Goal: Information Seeking & Learning: Learn about a topic

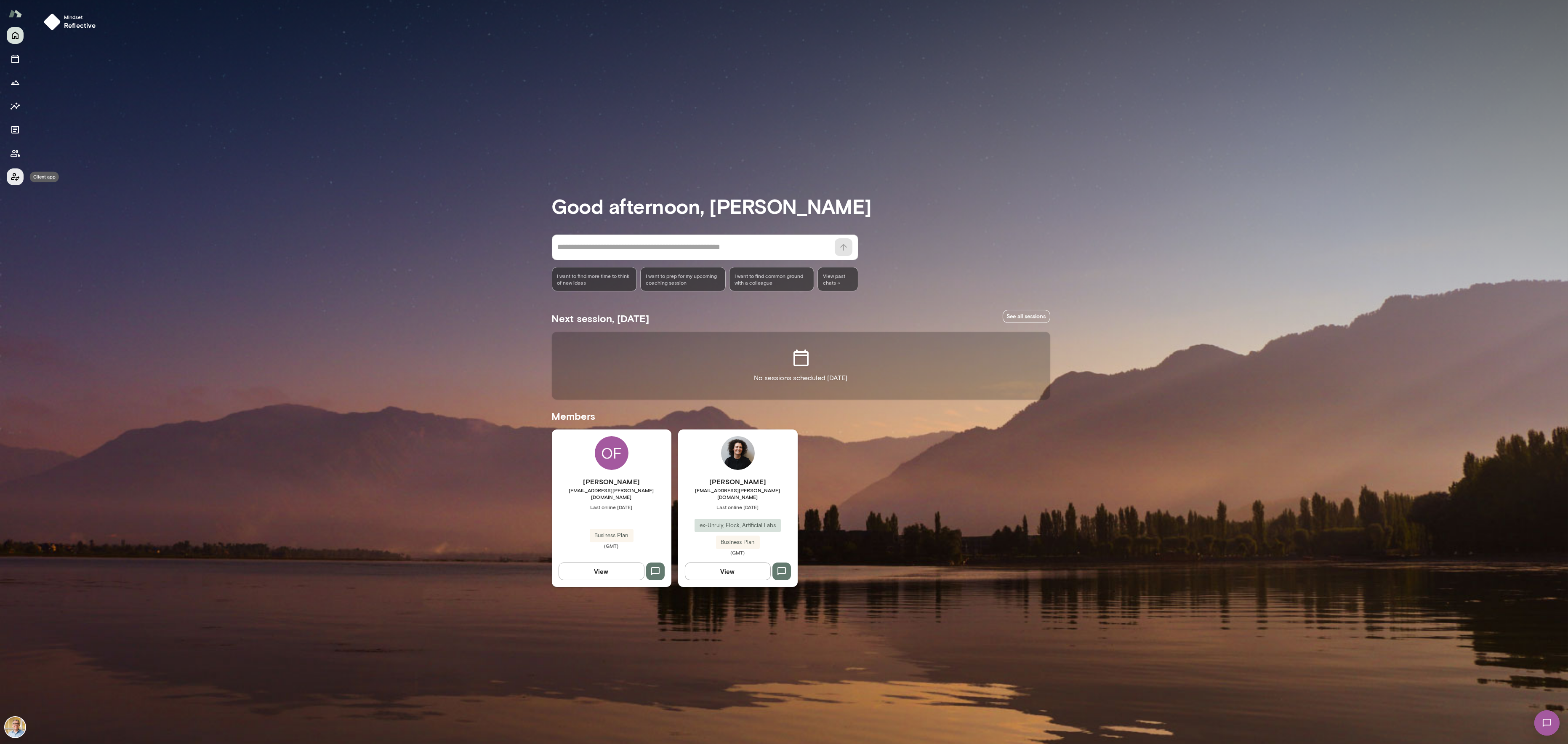
click at [14, 180] on icon "Client app" at bounding box center [15, 177] width 10 height 10
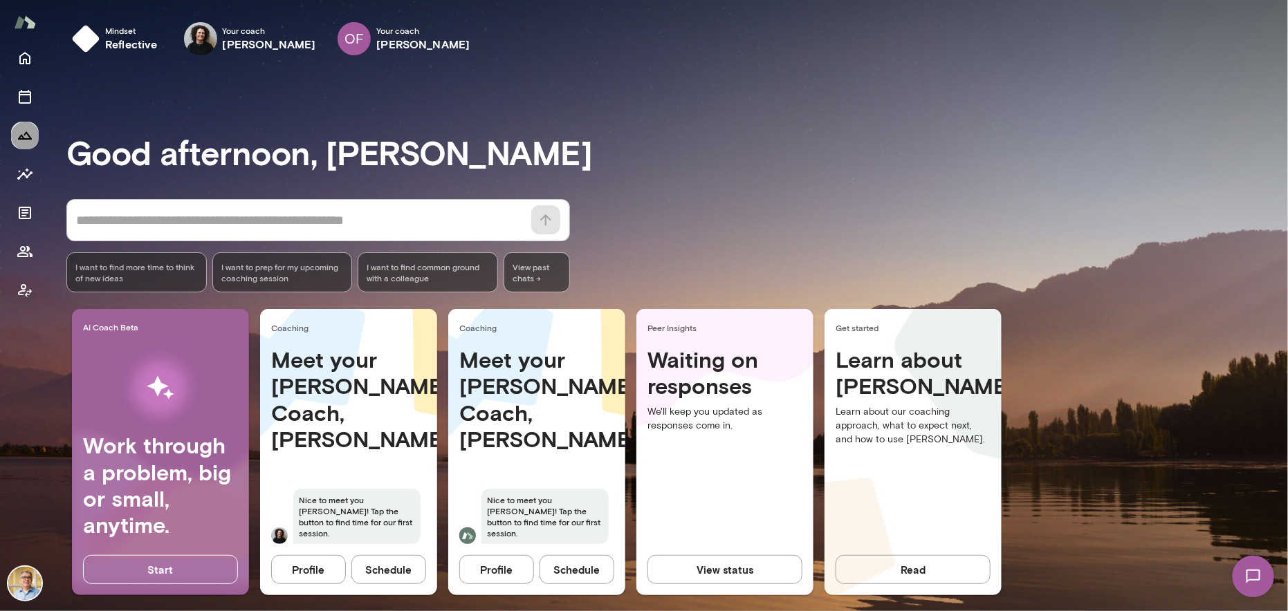
drag, startPoint x: 2574, startPoint y: 2, endPoint x: 24, endPoint y: 138, distance: 2553.4
click at [24, 138] on icon "Growth Plan" at bounding box center [25, 135] width 17 height 17
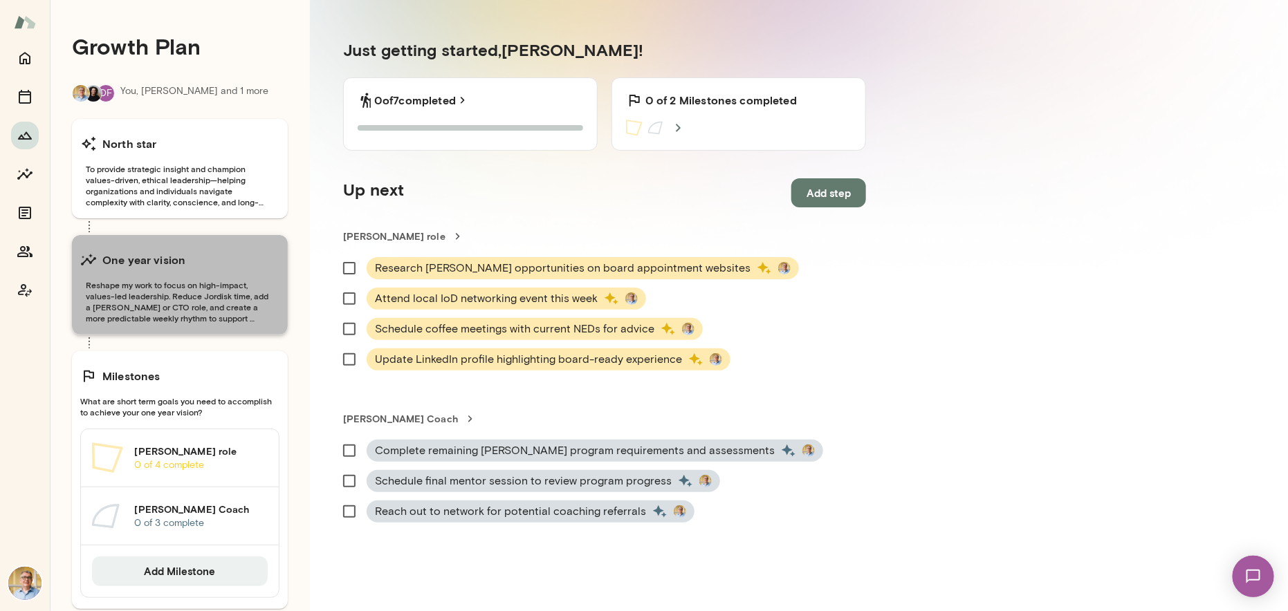
click at [199, 297] on span "Reshape my work to focus on high-impact, values-led leadership. Reduce Jordisk …" at bounding box center [179, 301] width 199 height 44
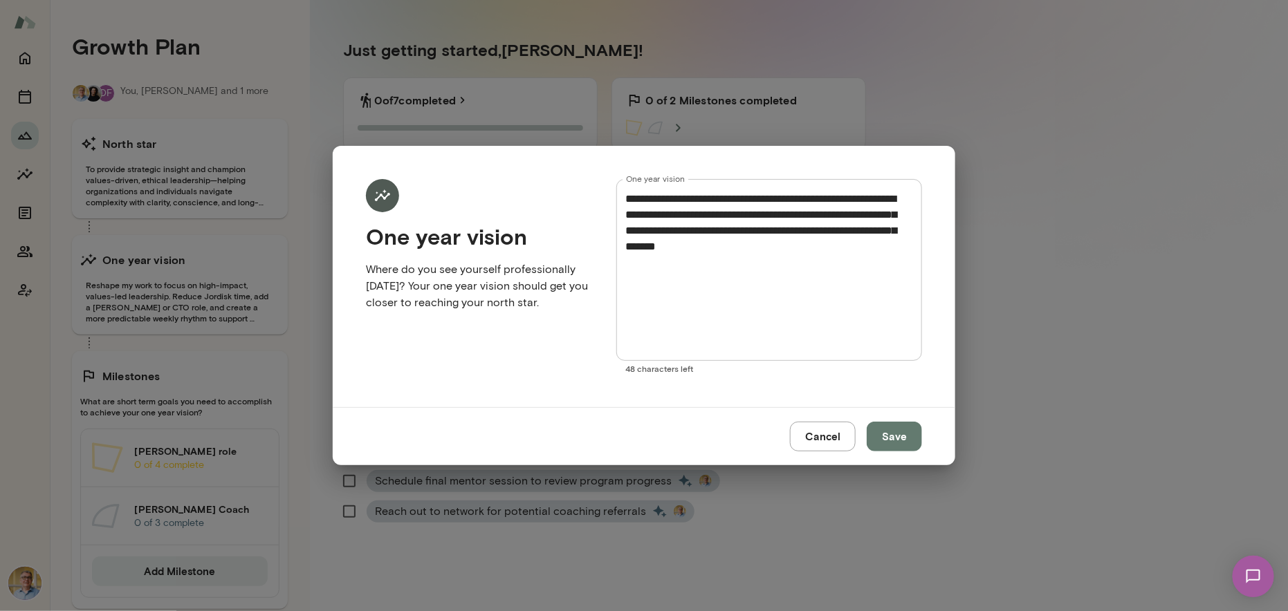
click at [155, 181] on div "**********" at bounding box center [644, 305] width 1288 height 611
click at [817, 432] on button "Cancel" at bounding box center [823, 436] width 66 height 29
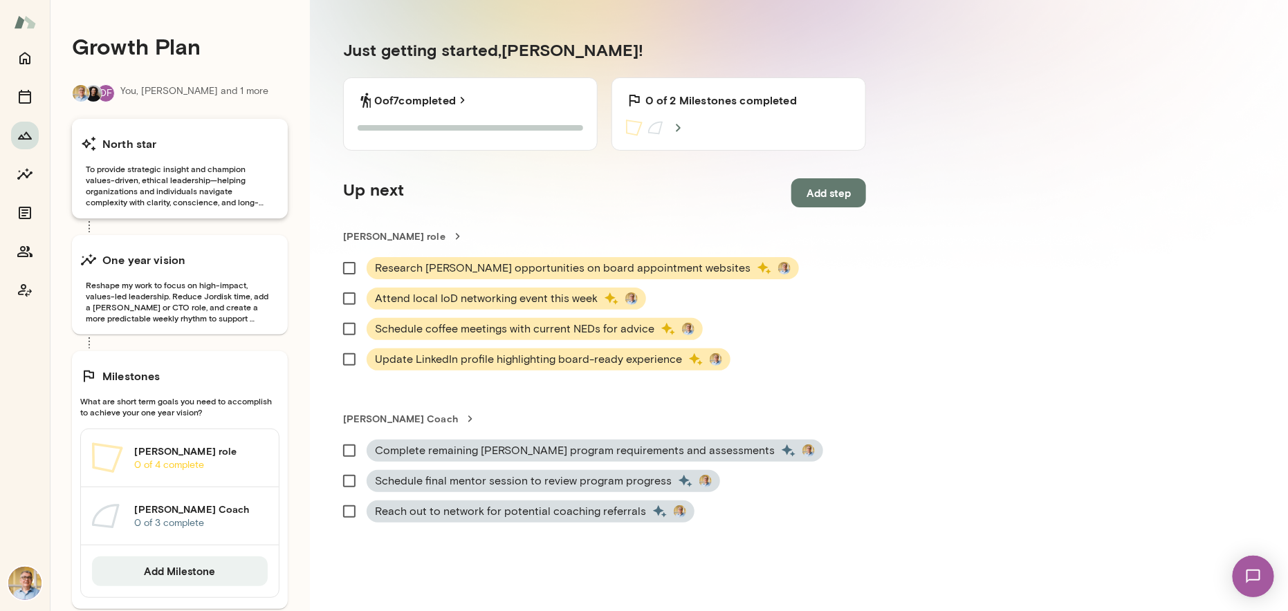
click at [186, 185] on span "To provide strategic insight and champion values-driven, ethical leadership—hel…" at bounding box center [179, 185] width 199 height 44
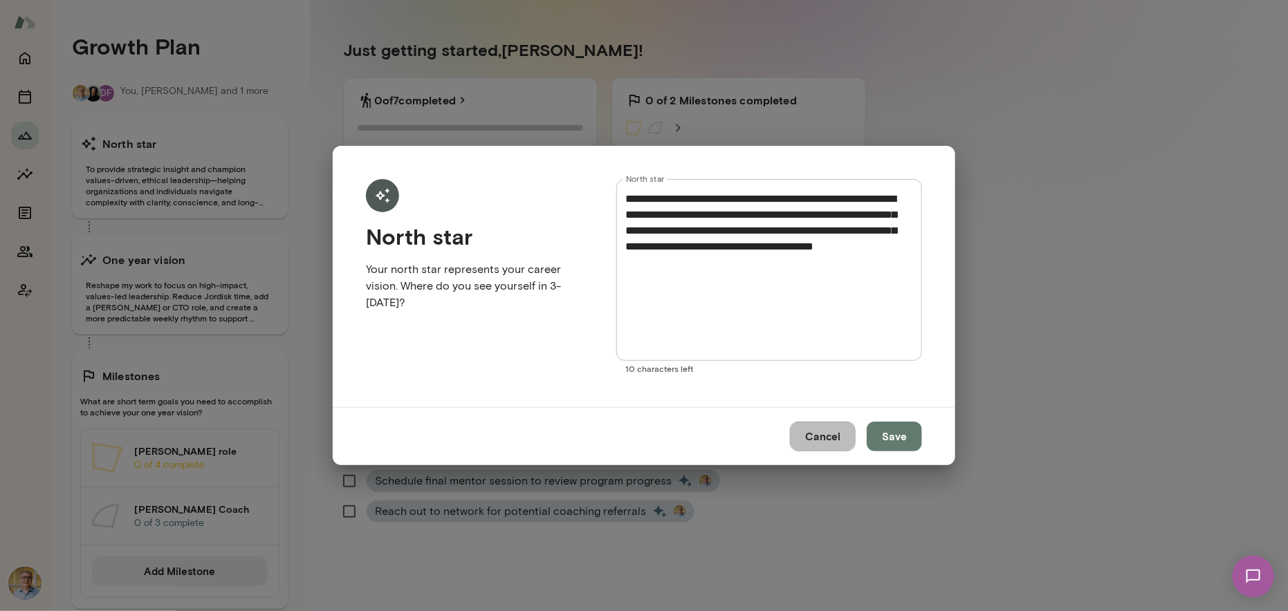
click at [819, 435] on button "Cancel" at bounding box center [823, 436] width 66 height 29
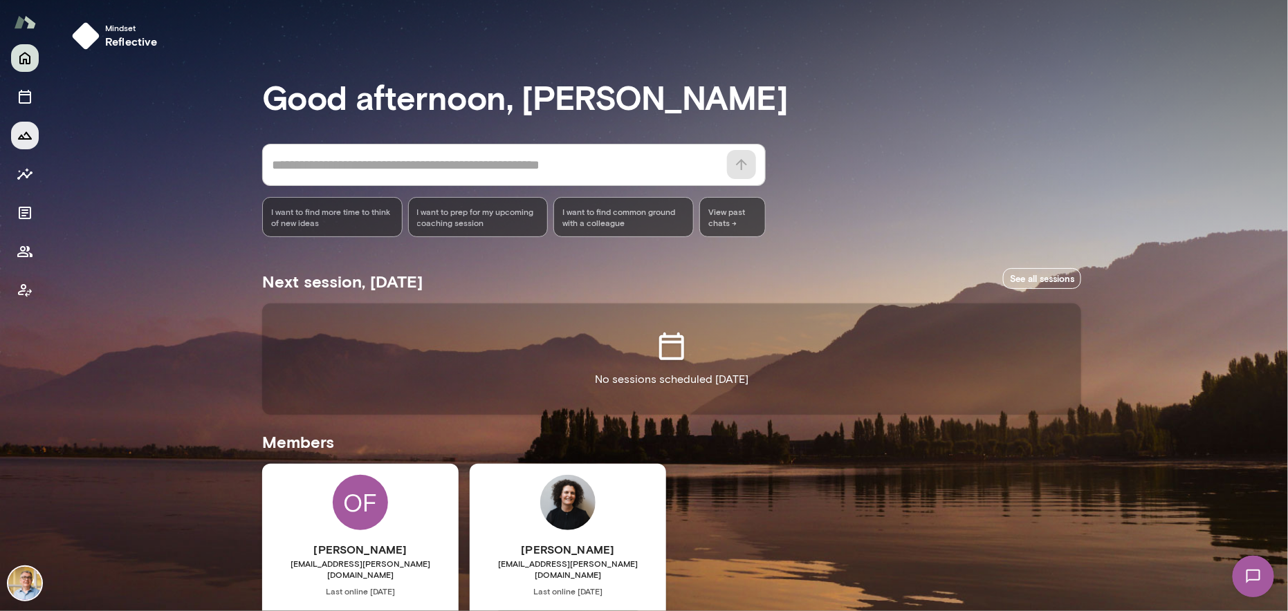
click at [28, 134] on icon "Growth Plan" at bounding box center [25, 136] width 14 height 8
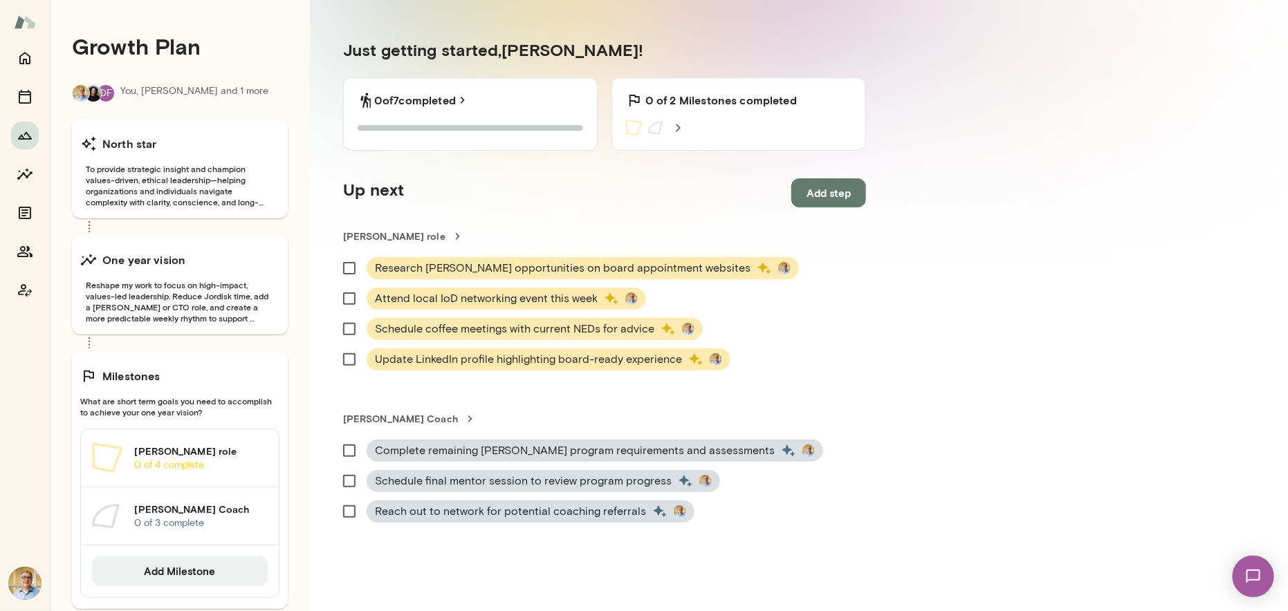
click at [964, 366] on div "Growth Plan OF You, [PERSON_NAME] and 1 more North star To provide strategic in…" at bounding box center [669, 321] width 1238 height 642
click at [24, 174] on icon "Insights" at bounding box center [24, 174] width 15 height 12
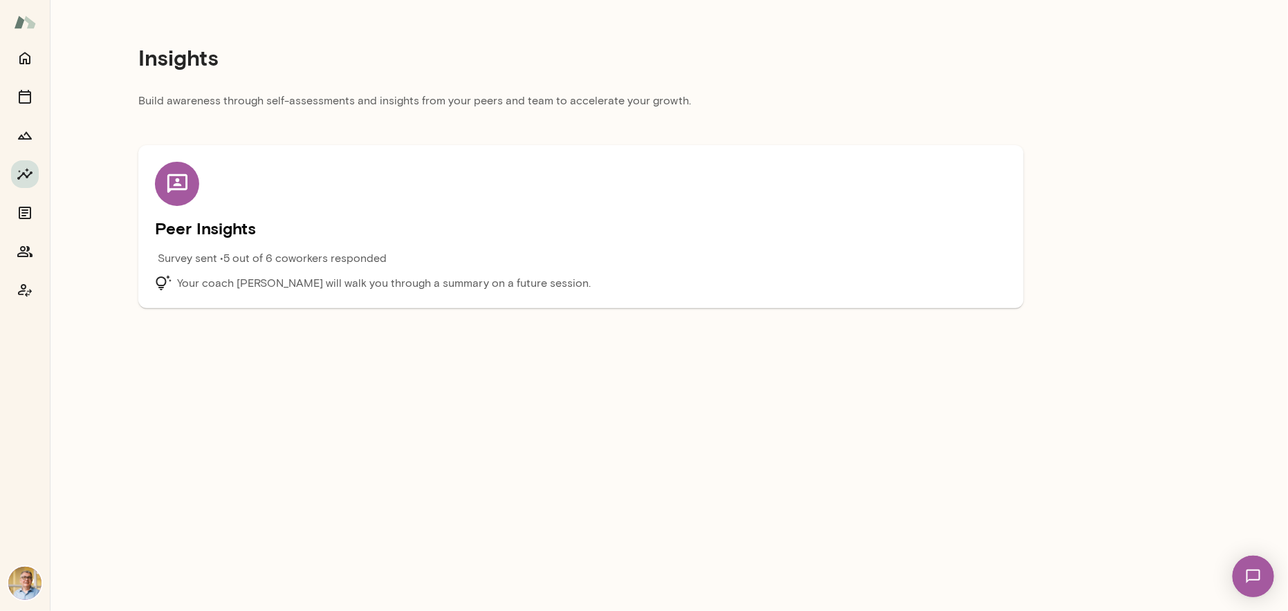
click at [268, 280] on p "Your coach [PERSON_NAME] will walk you through a summary on a future session." at bounding box center [384, 283] width 414 height 17
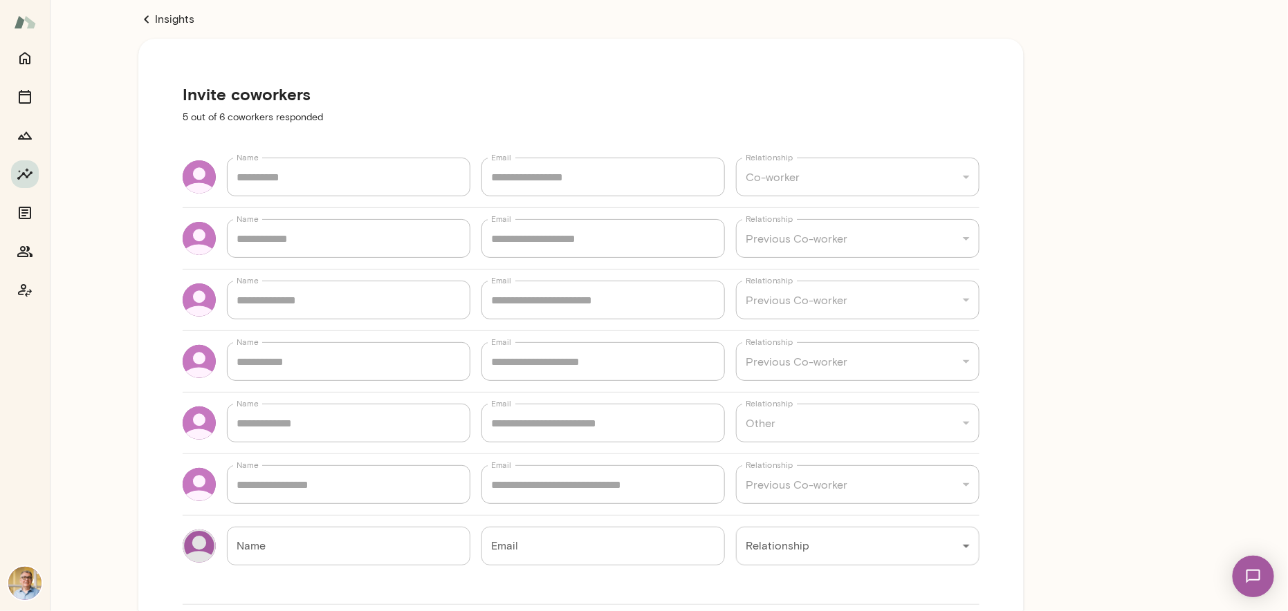
click at [1079, 346] on div "**********" at bounding box center [581, 500] width 1062 height 1001
click at [147, 17] on icon at bounding box center [146, 19] width 5 height 8
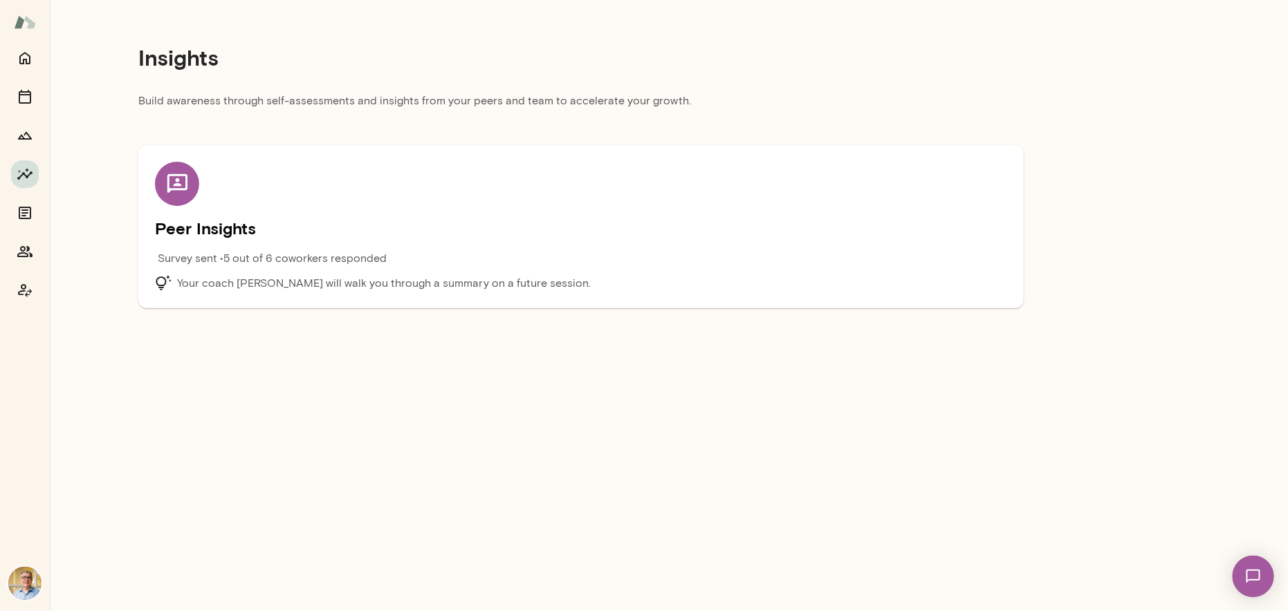
click at [280, 379] on main "Insights Build awareness through self-assessments and insights from your peers …" at bounding box center [669, 305] width 1238 height 611
click at [22, 133] on icon "Growth Plan" at bounding box center [25, 135] width 17 height 17
